Goal: Task Accomplishment & Management: Use online tool/utility

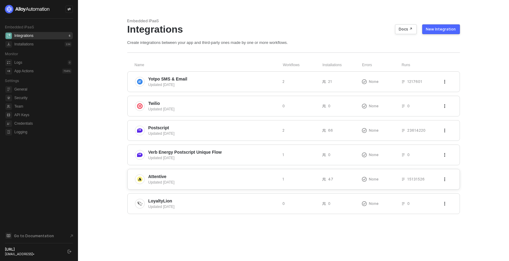
click at [167, 184] on div "Attentive Updated 2 years ago 1 47 None 15131526" at bounding box center [293, 179] width 333 height 21
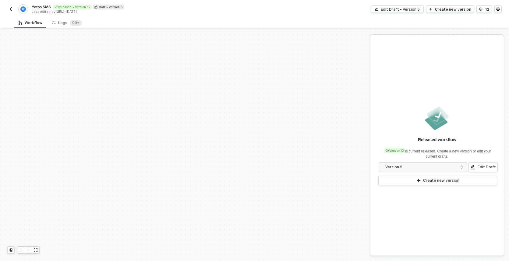
click at [62, 25] on div "Logs 99+" at bounding box center [67, 23] width 30 height 6
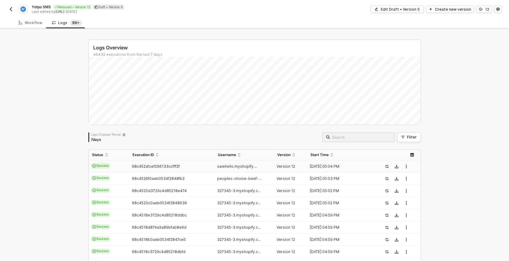
click at [93, 163] on span "Success" at bounding box center [101, 165] width 20 height 5
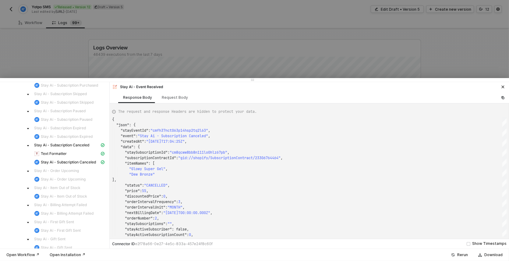
scroll to position [131, 0]
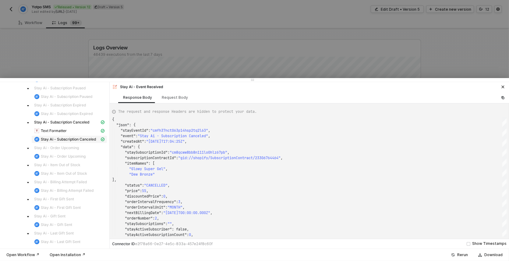
click at [46, 137] on span "Stay Ai - Subscription Canceled" at bounding box center [68, 139] width 55 height 5
type textarea "{ "json": { "success": true }, "statusCode": 200, "id": "61cf9fcb-885b-40d4-bc6…"
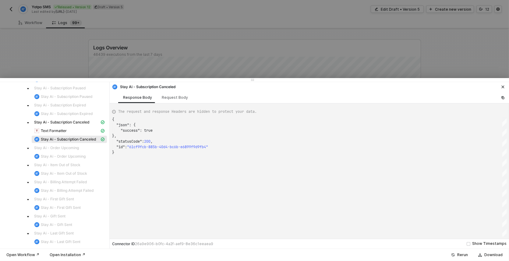
click at [503, 86] on icon "icon-close" at bounding box center [503, 87] width 3 height 3
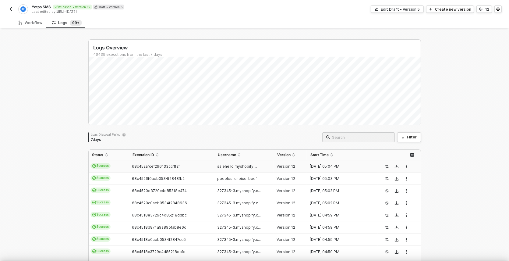
scroll to position [0, 0]
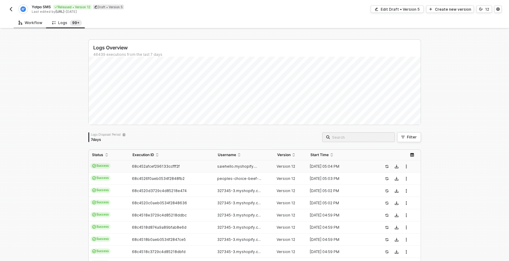
click at [16, 24] on div "Workflow" at bounding box center [31, 22] width 34 height 11
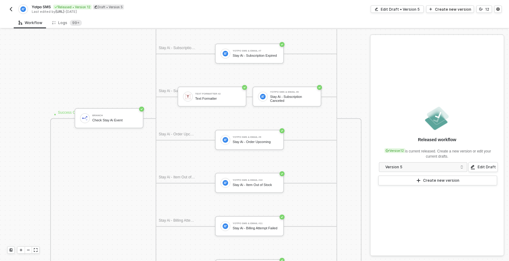
scroll to position [735, 413]
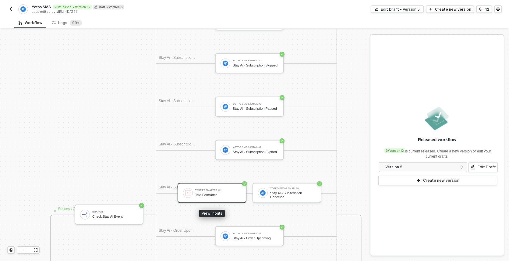
click at [215, 192] on div "Text Formatter #2 Text Formatter" at bounding box center [218, 193] width 46 height 12
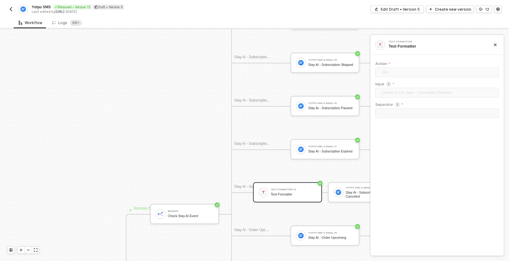
scroll to position [736, 334]
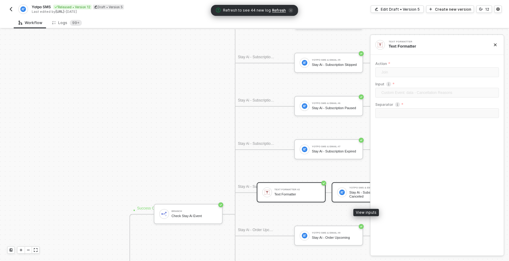
click at [332, 189] on div "Yotpo SMS & Email #8 Stay Ai - Subscription Canceled" at bounding box center [366, 192] width 69 height 20
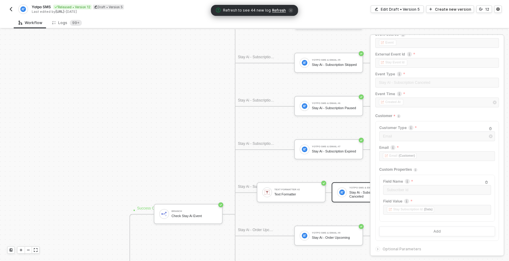
scroll to position [33, 0]
click at [377, 244] on icon "icon-arrow-right-small" at bounding box center [378, 246] width 4 height 4
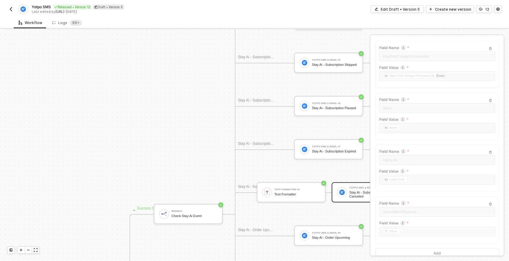
click at [12, 9] on img "button" at bounding box center [11, 9] width 5 height 5
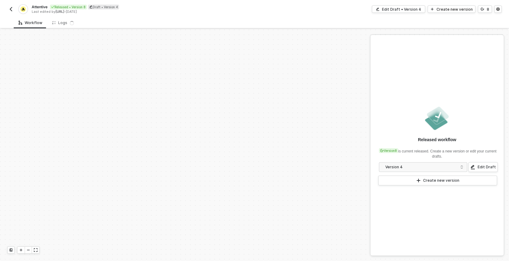
scroll to position [1045, 0]
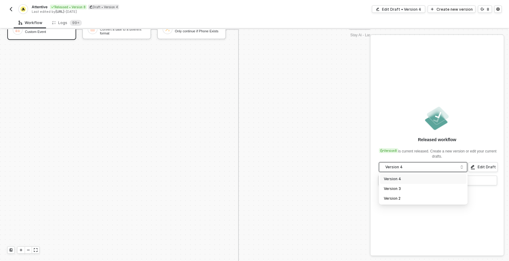
click at [462, 164] on span "Version 4" at bounding box center [425, 167] width 78 height 7
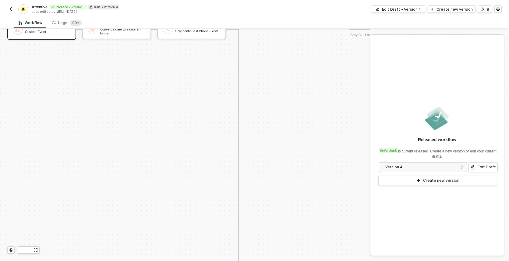
click at [450, 242] on div "Released workflow Version 8 is current released. Create a new version or edit y…" at bounding box center [438, 145] width 134 height 220
click at [463, 183] on button "Create new version" at bounding box center [438, 181] width 119 height 10
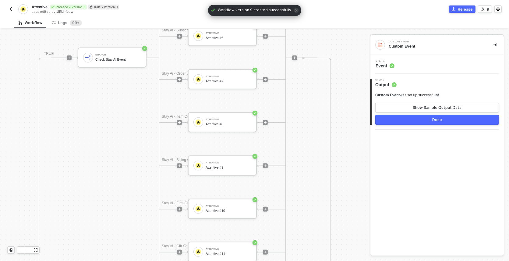
scroll to position [733, 222]
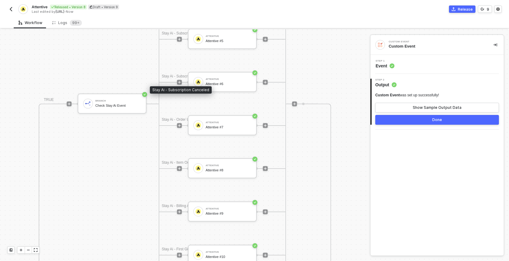
click at [180, 76] on div "Stay Ai - Subscription Canceled" at bounding box center [180, 76] width 37 height 6
click at [178, 83] on icon "icon-play" at bounding box center [180, 82] width 4 height 4
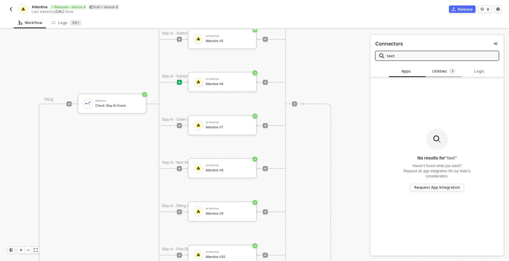
type input "text"
click at [446, 73] on div "Utilities 1" at bounding box center [444, 71] width 27 height 7
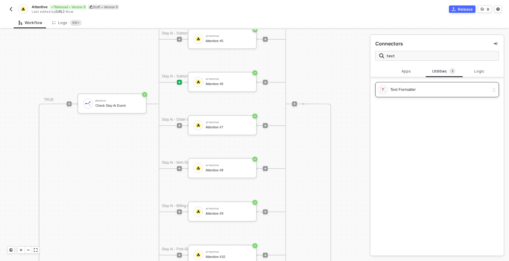
click at [438, 86] on div "Text Formatter" at bounding box center [433, 90] width 111 height 10
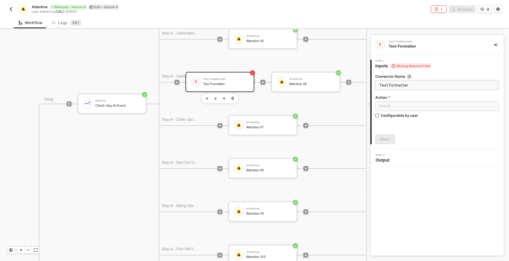
click at [400, 82] on input "Text Formatter" at bounding box center [438, 85] width 124 height 10
click at [400, 85] on input "Text Formatter" at bounding box center [438, 85] width 124 height 10
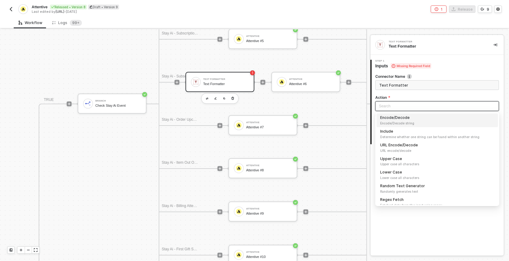
click at [394, 107] on input "search" at bounding box center [437, 106] width 116 height 9
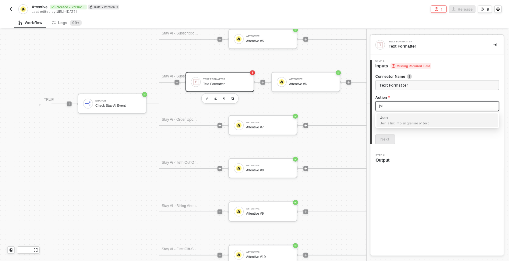
type input "join"
click at [409, 123] on span "Join a list into single line of text" at bounding box center [437, 123] width 114 height 5
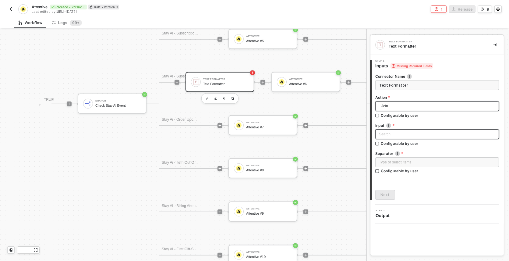
click at [407, 135] on input "search" at bounding box center [437, 134] width 116 height 9
click at [409, 127] on label "Input" at bounding box center [438, 125] width 124 height 5
click at [393, 131] on input "search" at bounding box center [437, 134] width 116 height 9
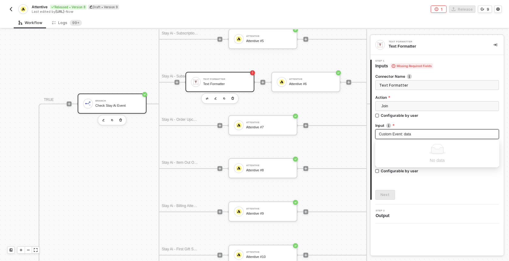
type input "Custom Event: data"
click at [132, 104] on div "Check Stay Ai Event" at bounding box center [118, 106] width 46 height 4
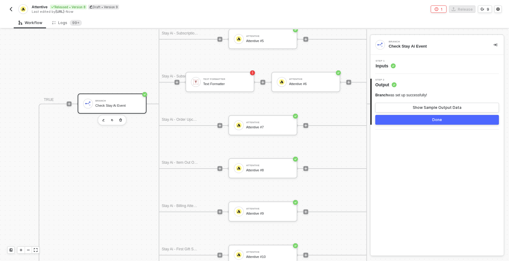
click at [392, 60] on span "Step 1" at bounding box center [386, 61] width 20 height 2
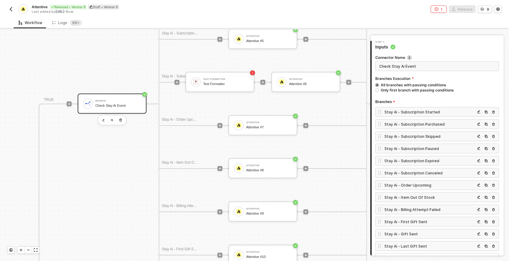
scroll to position [72, 0]
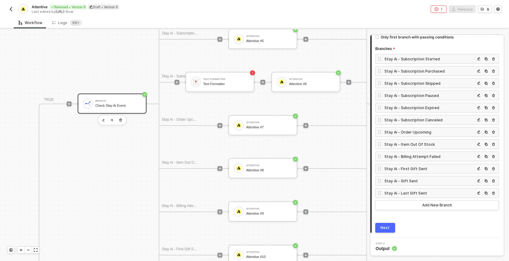
click at [418, 119] on div "Stay Ai - Subscription Canceled" at bounding box center [430, 119] width 91 height 5
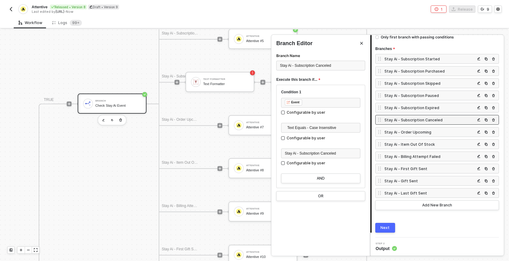
click at [98, 72] on div at bounding box center [254, 145] width 509 height 231
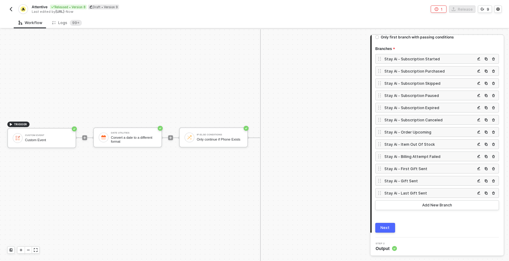
scroll to position [937, 0]
click at [57, 134] on div "Custom Event" at bounding box center [48, 135] width 46 height 2
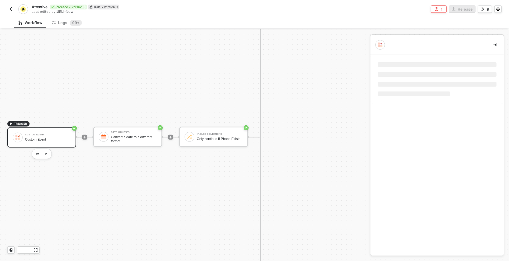
scroll to position [0, 0]
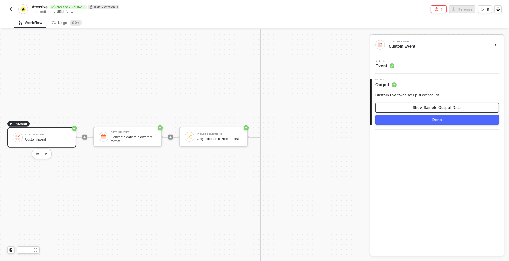
click at [421, 109] on div "Show Sample Output Data" at bounding box center [437, 107] width 49 height 5
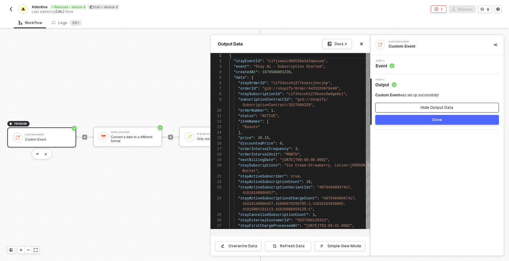
scroll to position [664, 241]
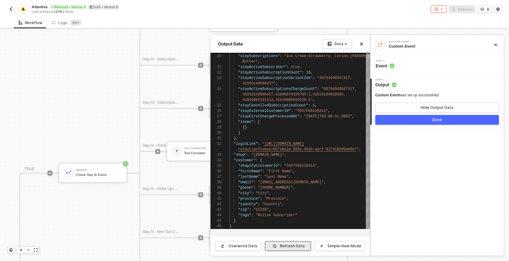
click at [298, 244] on div "Refresh Data" at bounding box center [292, 246] width 25 height 5
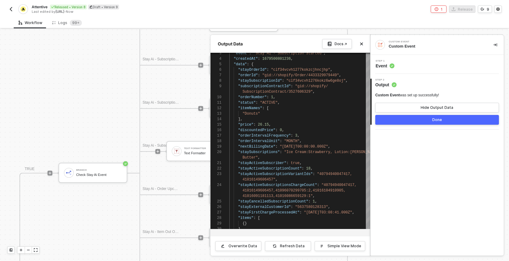
click at [398, 62] on div "Step 1 Event" at bounding box center [438, 64] width 132 height 9
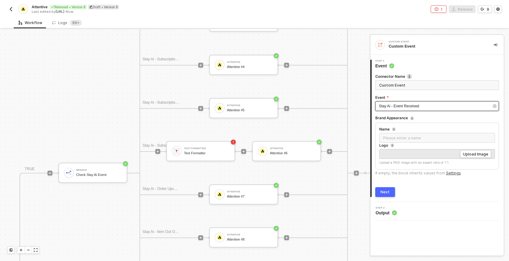
click at [406, 108] on div "Stay Ai - Event Received" at bounding box center [434, 106] width 110 height 6
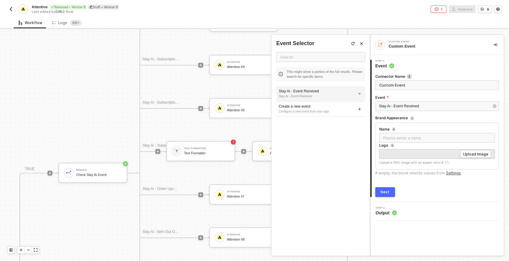
click at [322, 90] on div "Stay Ai - Event Received" at bounding box center [321, 91] width 84 height 5
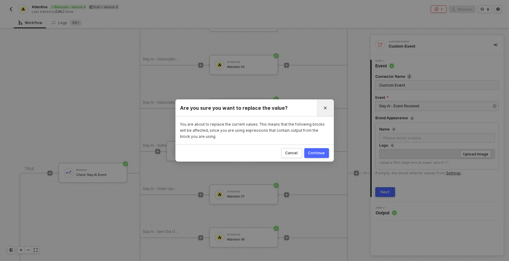
click at [327, 109] on icon "Close" at bounding box center [326, 108] width 4 height 4
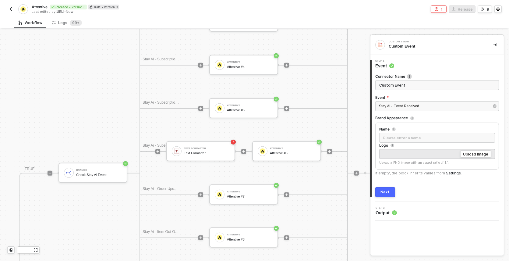
click at [352, 77] on div "Stay Ai - Subscription Started Attentive Fire Event - Sub Started Stay Ai - Sub…" at bounding box center [246, 173] width 238 height 476
click at [198, 151] on div "Text Formatter" at bounding box center [207, 153] width 46 height 4
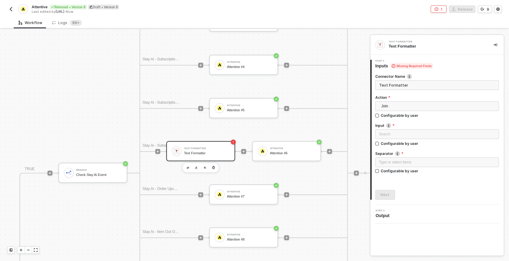
scroll to position [665, 241]
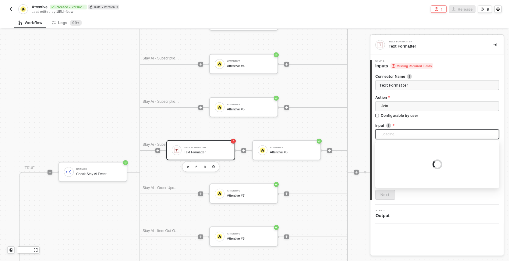
click at [382, 134] on input "search" at bounding box center [437, 134] width 116 height 9
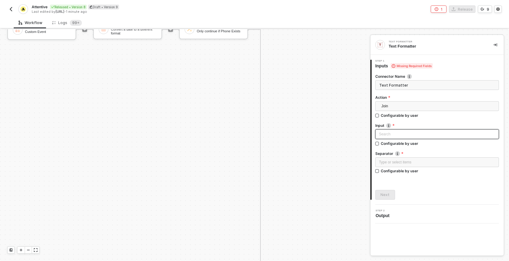
scroll to position [972, 0]
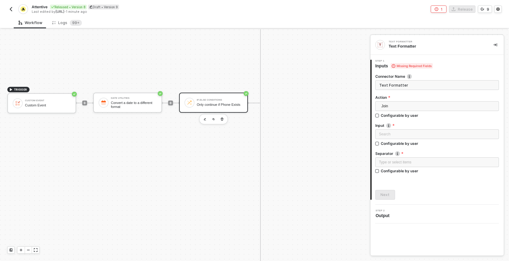
click at [210, 103] on div "Only continue if Phone Exists" at bounding box center [220, 105] width 46 height 4
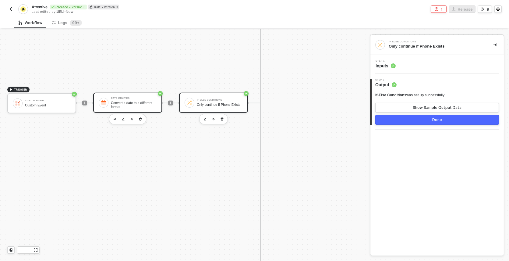
click at [158, 102] on div "Date Utilities Convert a date to a different format" at bounding box center [127, 103] width 69 height 20
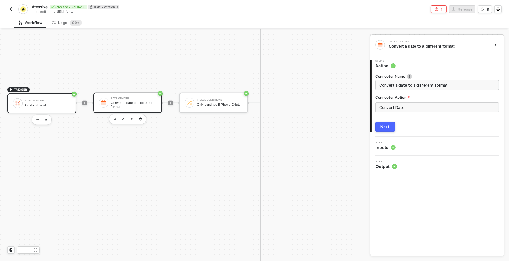
click at [36, 107] on div "Custom Event" at bounding box center [48, 105] width 46 height 4
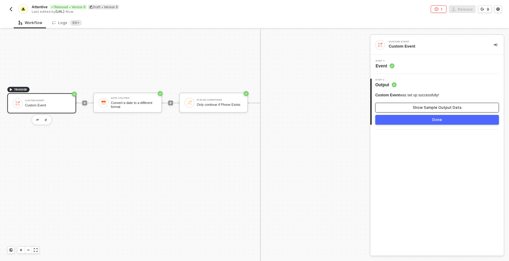
click at [407, 112] on button "Show Sample Output Data" at bounding box center [438, 108] width 124 height 10
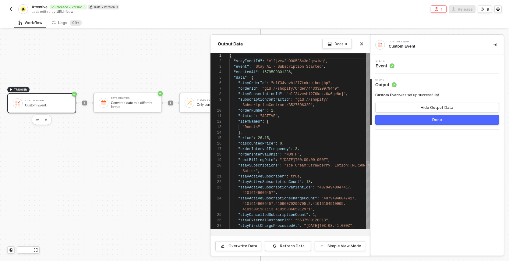
scroll to position [49, 0]
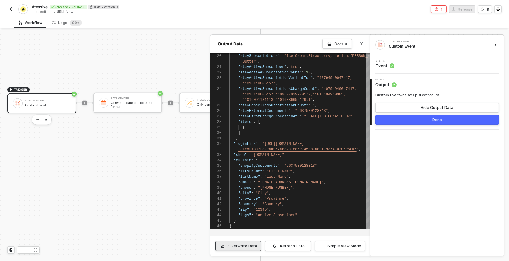
click at [246, 247] on div "Overwrite Data" at bounding box center [243, 246] width 29 height 5
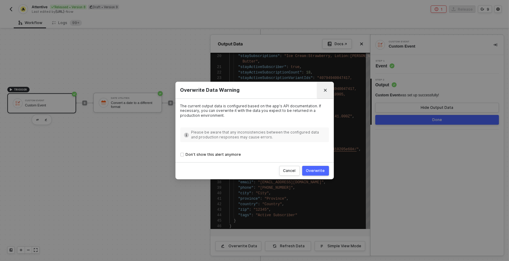
click at [324, 91] on icon "Close" at bounding box center [326, 90] width 4 height 4
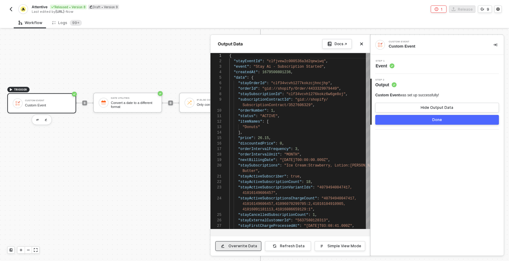
click at [240, 249] on button "Overwrite Data" at bounding box center [239, 246] width 46 height 10
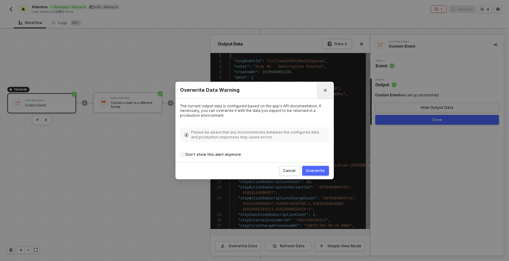
click at [328, 92] on button "Close" at bounding box center [326, 90] width 10 height 10
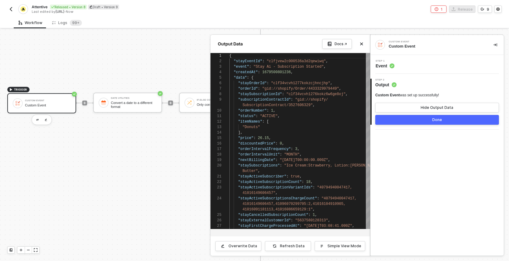
click at [37, 119] on div at bounding box center [254, 145] width 509 height 231
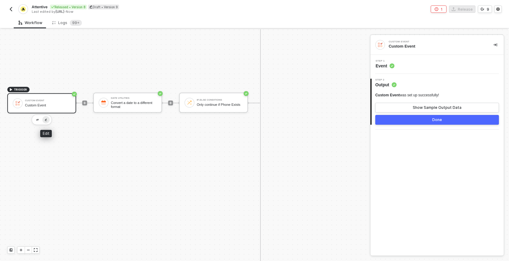
click at [45, 120] on img "button" at bounding box center [46, 120] width 2 height 3
click at [380, 109] on button "Show Sample Output Data" at bounding box center [438, 108] width 124 height 10
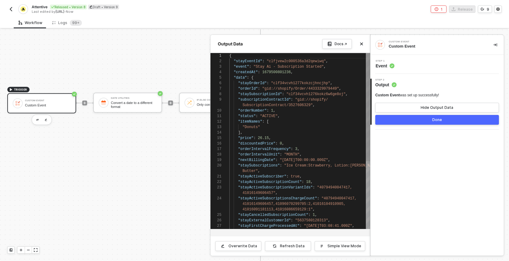
click at [403, 59] on div "Step 1 Event" at bounding box center [438, 64] width 134 height 19
click at [402, 65] on div "Step 1 Event" at bounding box center [438, 64] width 132 height 9
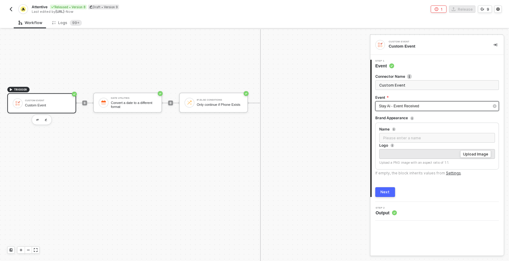
click at [404, 104] on span "Stay Ai - Event Received" at bounding box center [399, 106] width 40 height 4
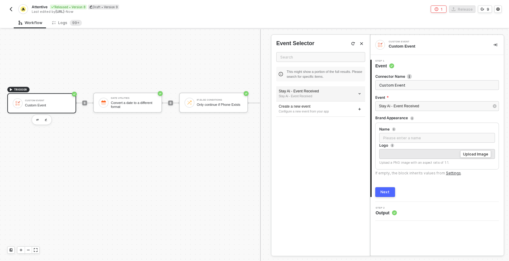
click at [306, 92] on div "Stay Ai - Event Received" at bounding box center [321, 91] width 84 height 5
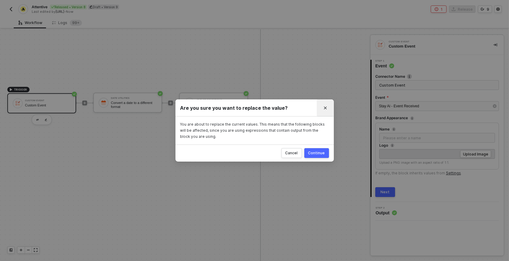
click at [324, 111] on button "Close" at bounding box center [326, 108] width 10 height 10
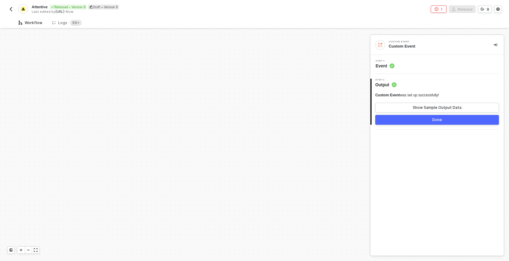
scroll to position [1045, 0]
click at [9, 9] on img "button" at bounding box center [11, 9] width 5 height 5
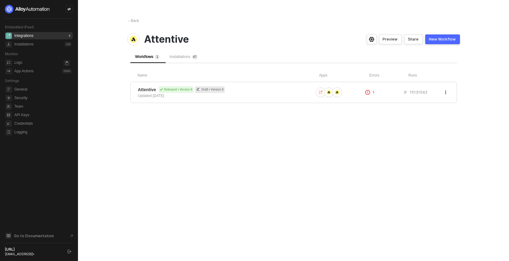
click at [134, 18] on div "← Back Attentive Preview Share New Workflow Workflows 1 Installations 4 7 Name …" at bounding box center [294, 130] width 348 height 261
click at [134, 21] on div "← Back" at bounding box center [133, 20] width 12 height 5
